Goal: Information Seeking & Learning: Compare options

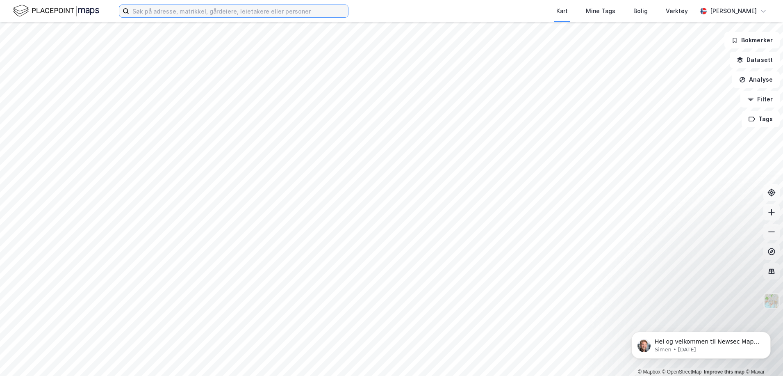
click at [205, 11] on input at bounding box center [238, 11] width 219 height 12
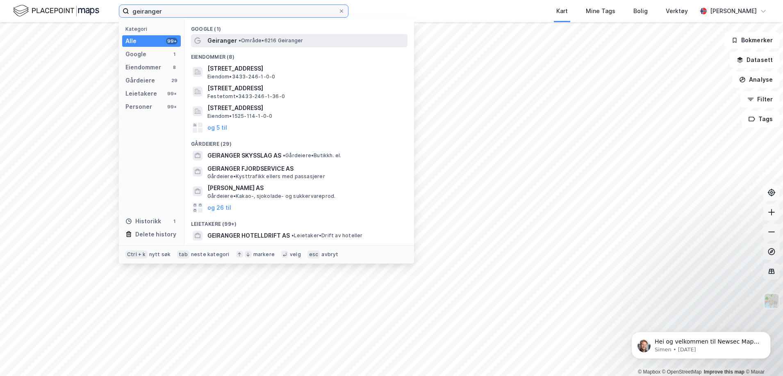
type input "geiranger"
click at [258, 41] on span "• Område • 6216 Geiranger" at bounding box center [271, 40] width 64 height 7
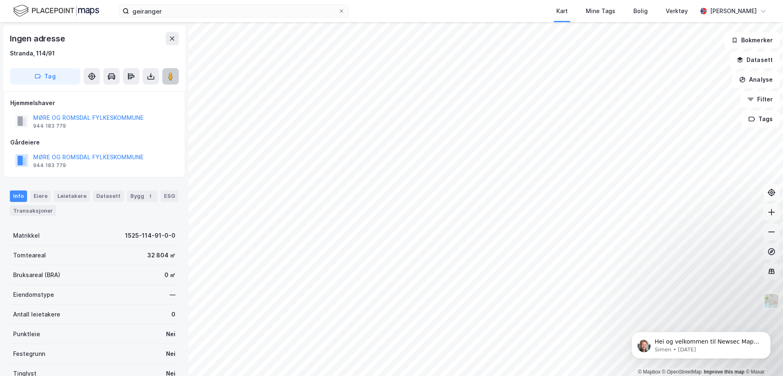
click at [159, 73] on div "© Mapbox © OpenStreetMap Improve this map © Maxar Ingen adresse [GEOGRAPHIC_DAT…" at bounding box center [391, 198] width 783 height 353
